Goal: Information Seeking & Learning: Learn about a topic

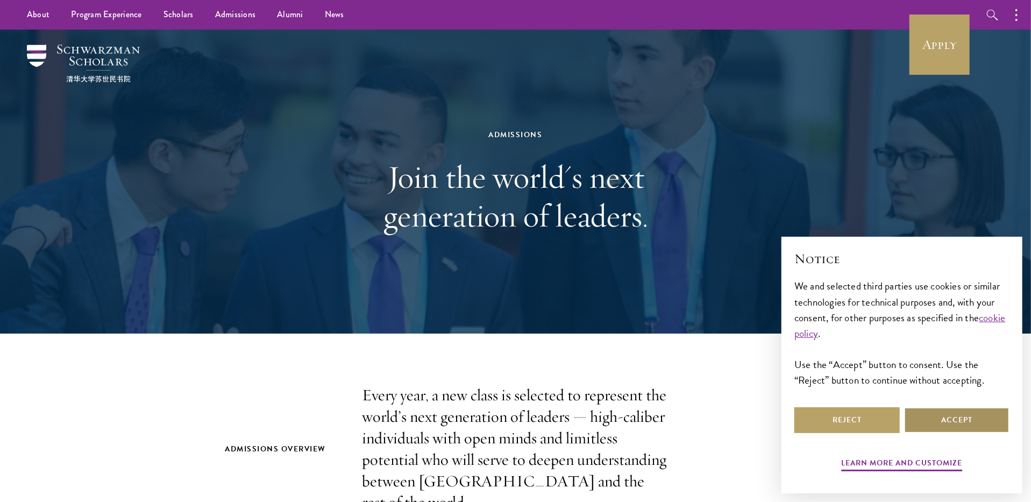
click at [964, 419] on button "Accept" at bounding box center [956, 420] width 105 height 26
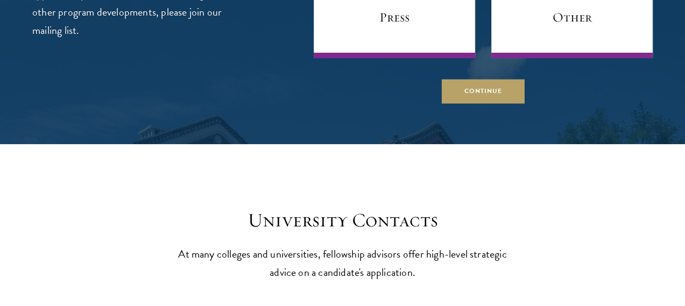
scroll to position [4572, 0]
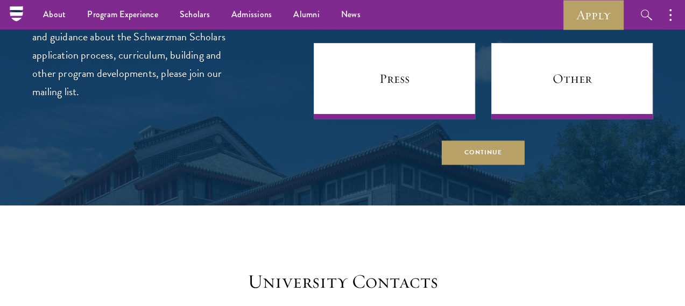
scroll to position [4440, 0]
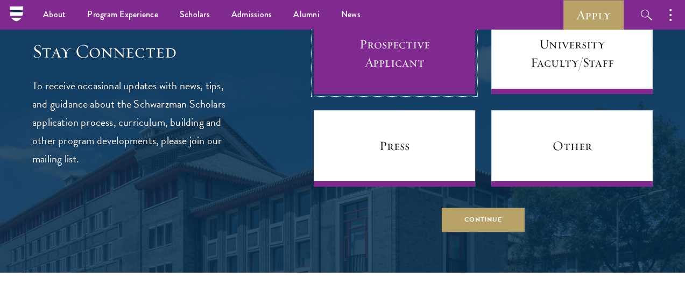
click at [364, 94] on link "Prospective Applicant" at bounding box center [394, 56] width 161 height 76
click at [371, 94] on link "Prospective Applicant" at bounding box center [394, 56] width 161 height 76
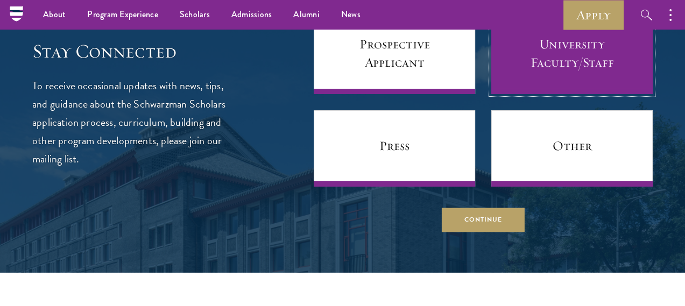
click at [515, 94] on link "University Faculty/Staff" at bounding box center [571, 56] width 161 height 76
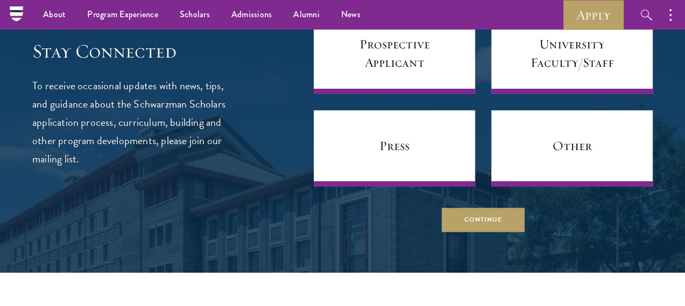
click at [465, 182] on div "Prospective Applicant University Faculty/Staff Press Other" at bounding box center [483, 102] width 339 height 169
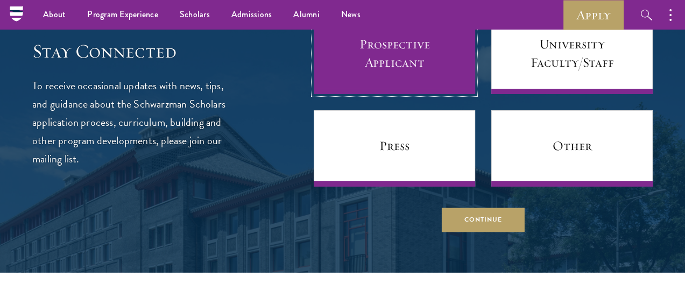
click at [417, 94] on link "Prospective Applicant" at bounding box center [394, 56] width 161 height 76
click at [416, 94] on link "Prospective Applicant" at bounding box center [394, 56] width 161 height 76
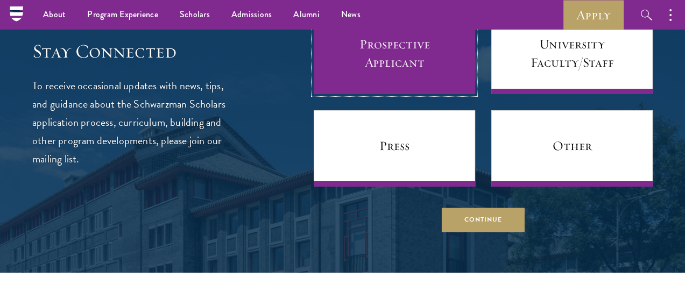
click at [416, 94] on link "Prospective Applicant" at bounding box center [394, 56] width 161 height 76
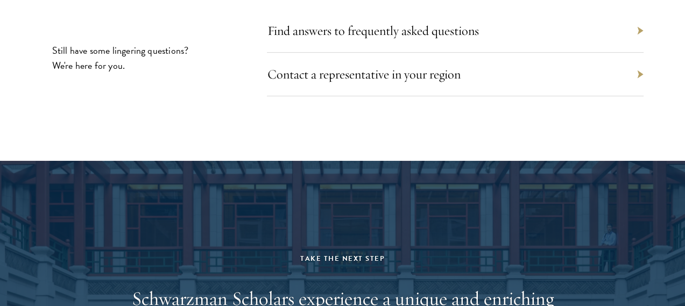
scroll to position [5112, 0]
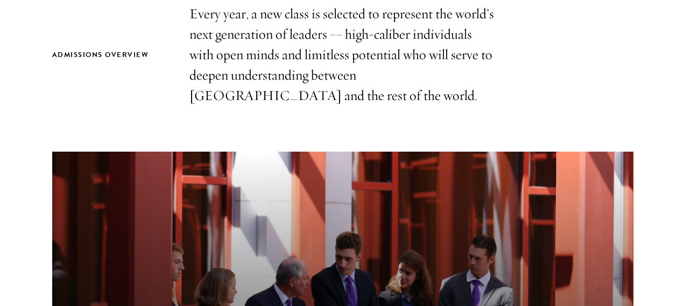
scroll to position [403, 0]
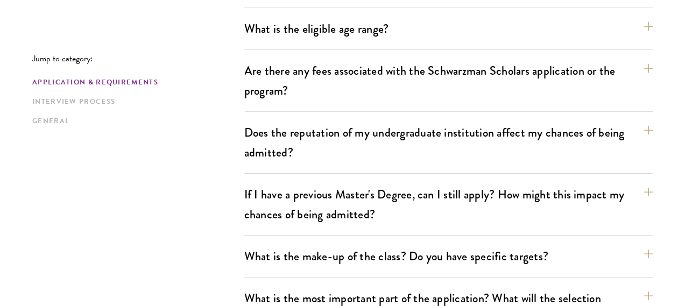
scroll to position [403, 0]
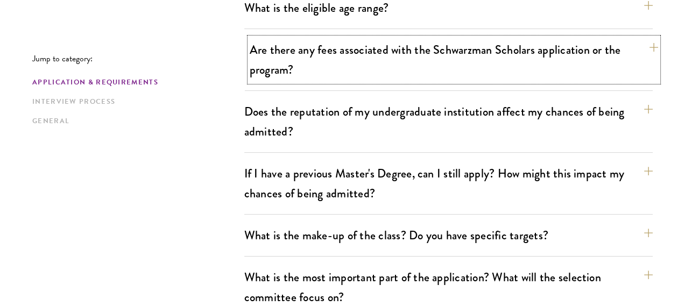
click at [296, 53] on button "Are there any fees associated with the Schwarzman Scholars application or the p…" at bounding box center [454, 60] width 408 height 44
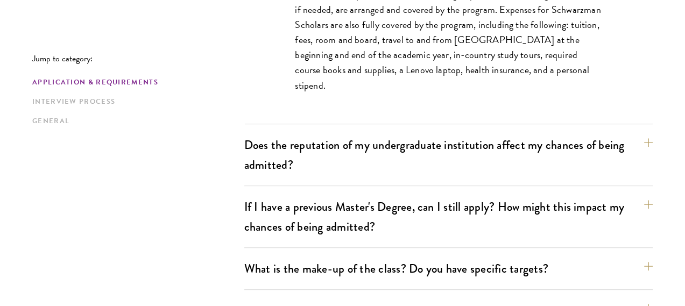
scroll to position [605, 0]
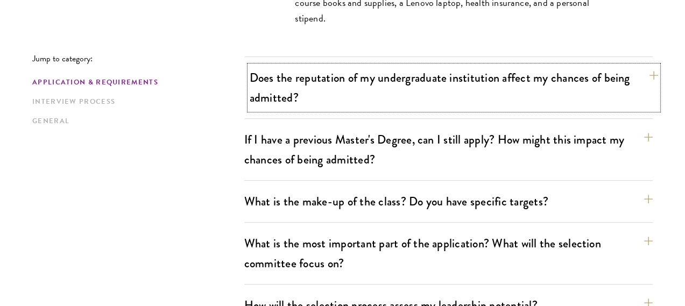
click at [615, 77] on button "Does the reputation of my undergraduate institution affect my chances of being …" at bounding box center [454, 88] width 408 height 44
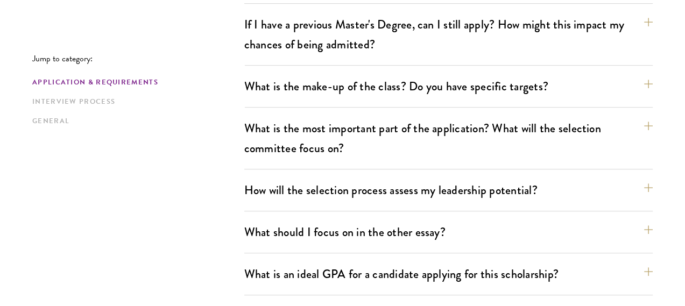
scroll to position [672, 0]
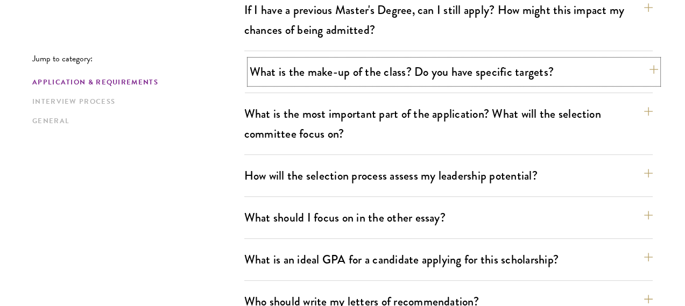
click at [606, 60] on button "What is the make-up of the class? Do you have specific targets?" at bounding box center [454, 72] width 408 height 24
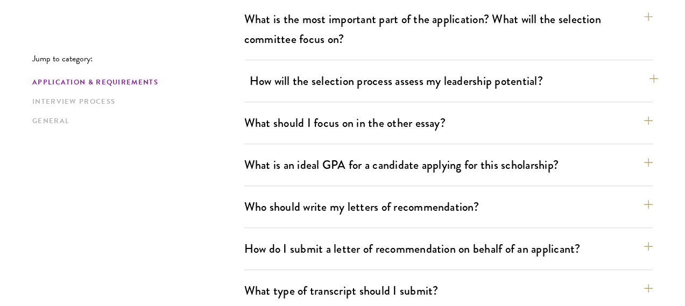
scroll to position [903, 0]
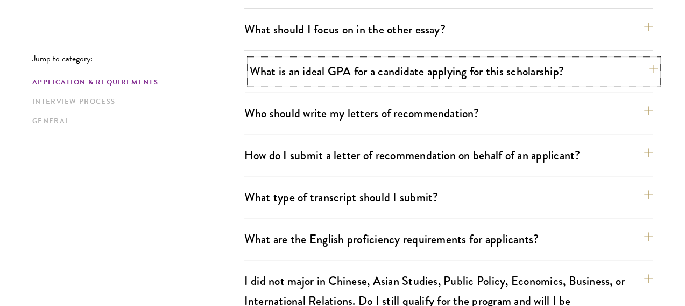
click at [511, 59] on button "What is an ideal GPA for a candidate applying for this scholarship?" at bounding box center [454, 71] width 408 height 24
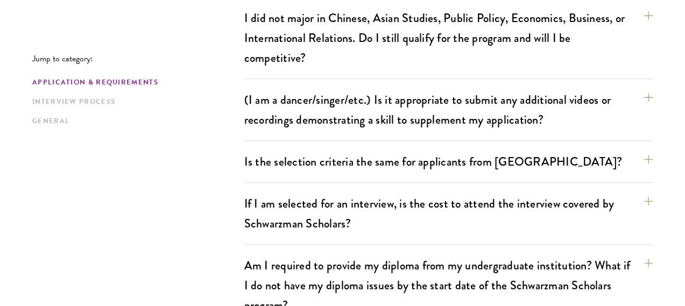
scroll to position [1225, 0]
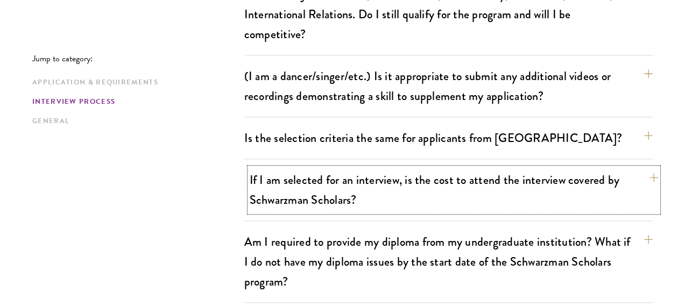
click at [573, 168] on button "If I am selected for an interview, is the cost to attend the interview covered …" at bounding box center [454, 190] width 408 height 44
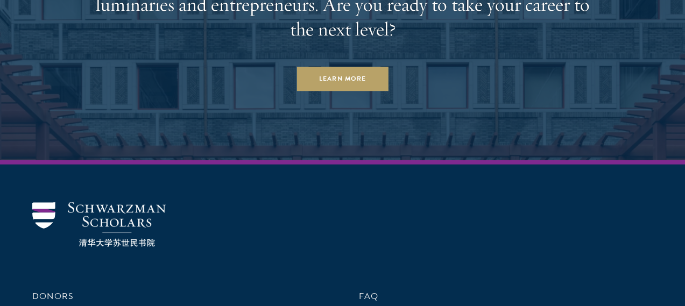
scroll to position [3140, 0]
